Goal: Task Accomplishment & Management: Manage account settings

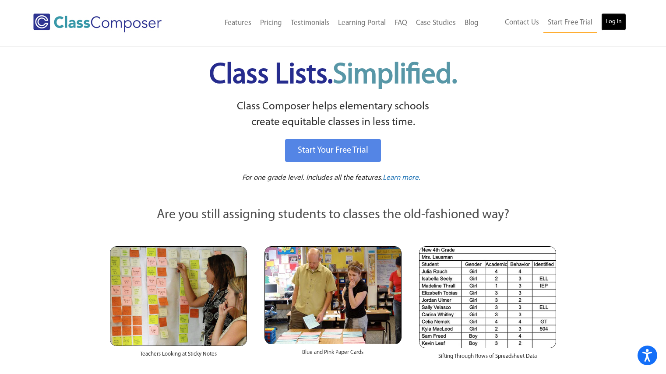
click at [614, 22] on link "Log In" at bounding box center [613, 22] width 25 height 18
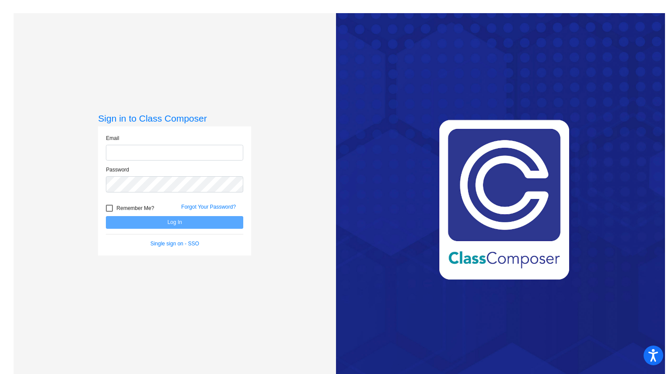
click at [183, 152] on input "email" at bounding box center [174, 153] width 137 height 16
type input "[PERSON_NAME][EMAIL_ADDRESS][PERSON_NAME][DOMAIN_NAME]"
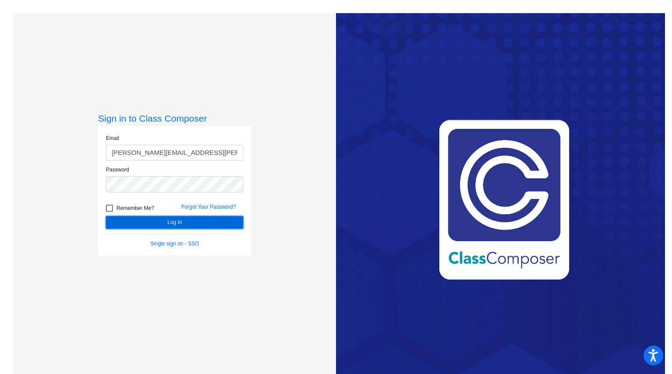
click at [153, 221] on button "Log In" at bounding box center [174, 222] width 137 height 13
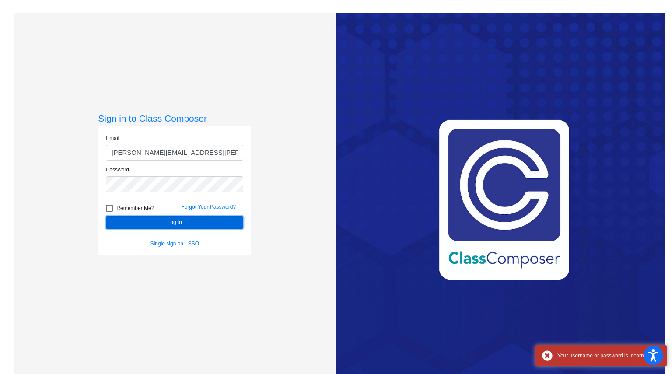
click at [153, 221] on button "Log In" at bounding box center [174, 222] width 137 height 13
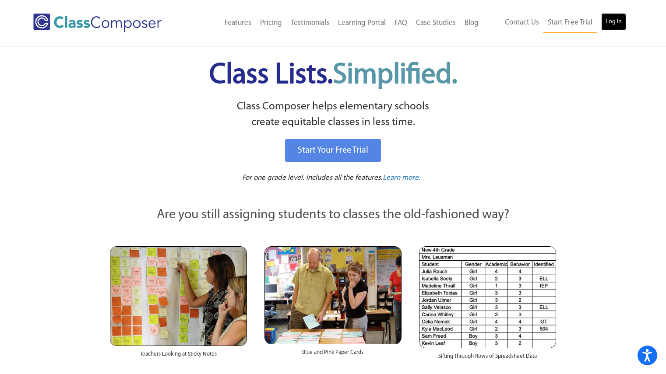
click at [608, 17] on link "Log In" at bounding box center [613, 22] width 25 height 18
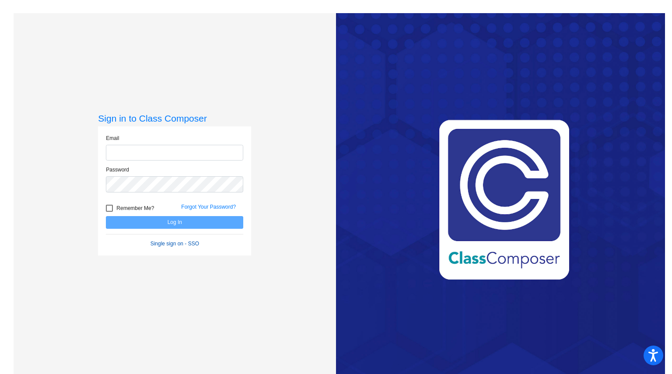
click at [177, 244] on form "Email Password Remember Me? Forgot Your Password? Log In Single sign on - SSO" at bounding box center [174, 190] width 137 height 113
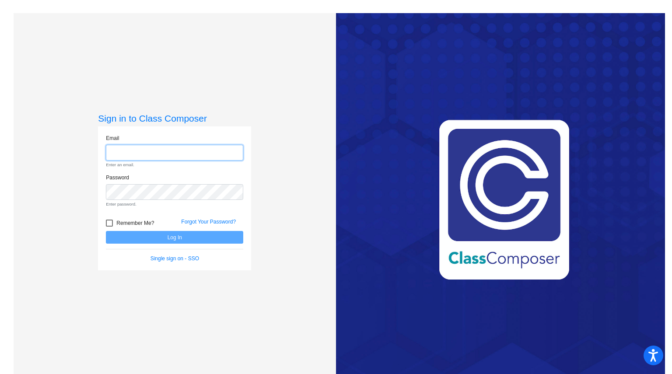
click at [151, 158] on input "email" at bounding box center [174, 153] width 137 height 16
type input "claire.brigman@student.nhcs.net"
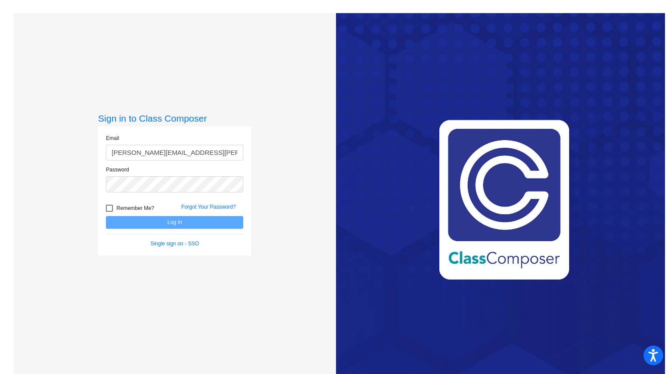
click at [160, 193] on div "Password" at bounding box center [174, 182] width 151 height 32
click at [165, 216] on button "Log In" at bounding box center [174, 222] width 137 height 13
